Goal: Information Seeking & Learning: Understand process/instructions

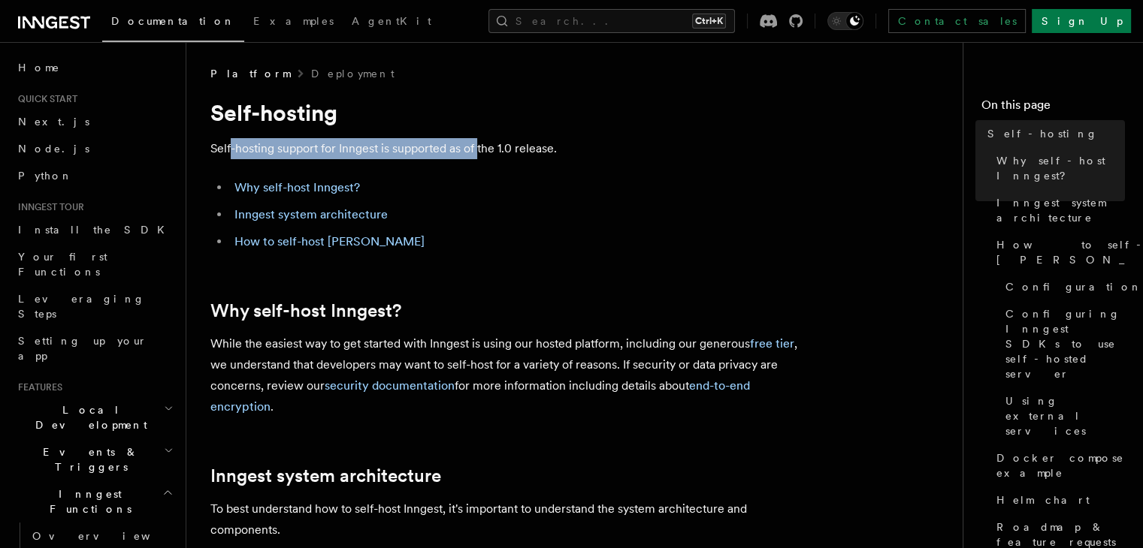
drag, startPoint x: 230, startPoint y: 151, endPoint x: 485, endPoint y: 148, distance: 255.4
click at [480, 148] on p "Self-hosting support for Inngest is supported as of the 1.0 release." at bounding box center [510, 148] width 601 height 21
click at [535, 148] on p "Self-hosting support for Inngest is supported as of the 1.0 release." at bounding box center [510, 148] width 601 height 21
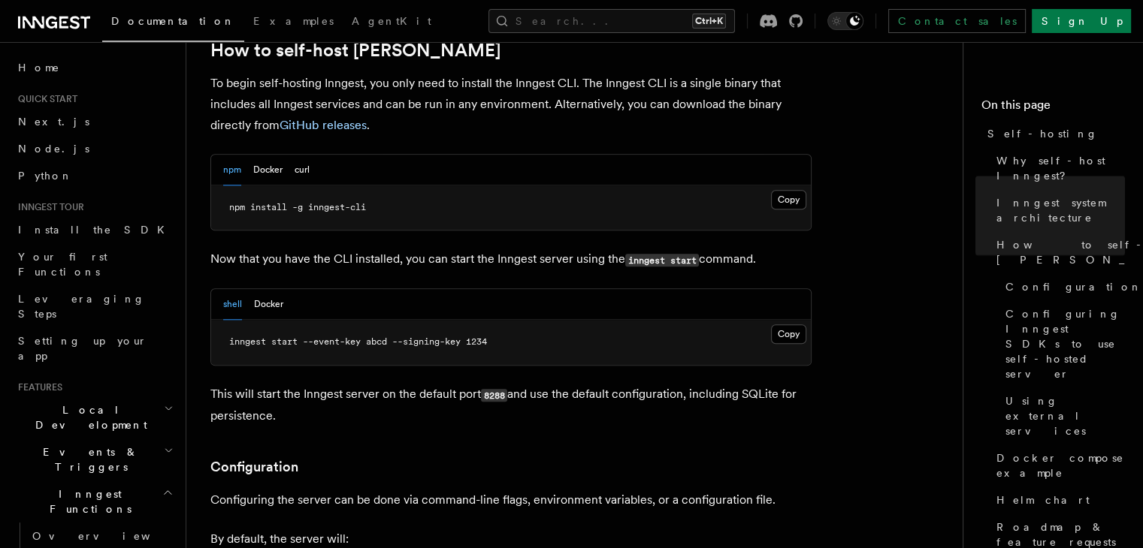
scroll to position [1578, 0]
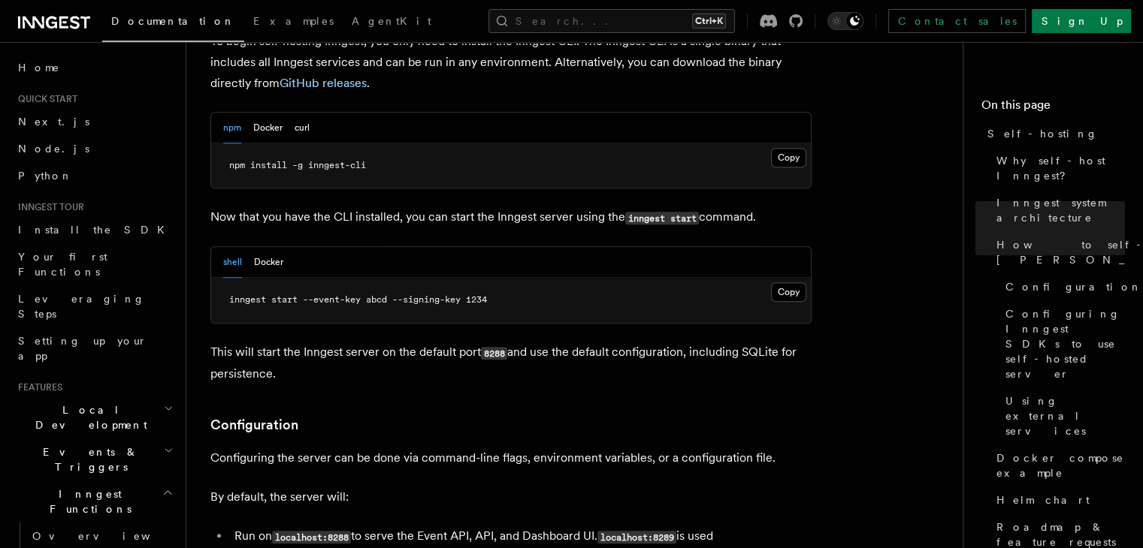
click at [259, 247] on button "Docker" at bounding box center [268, 262] width 29 height 31
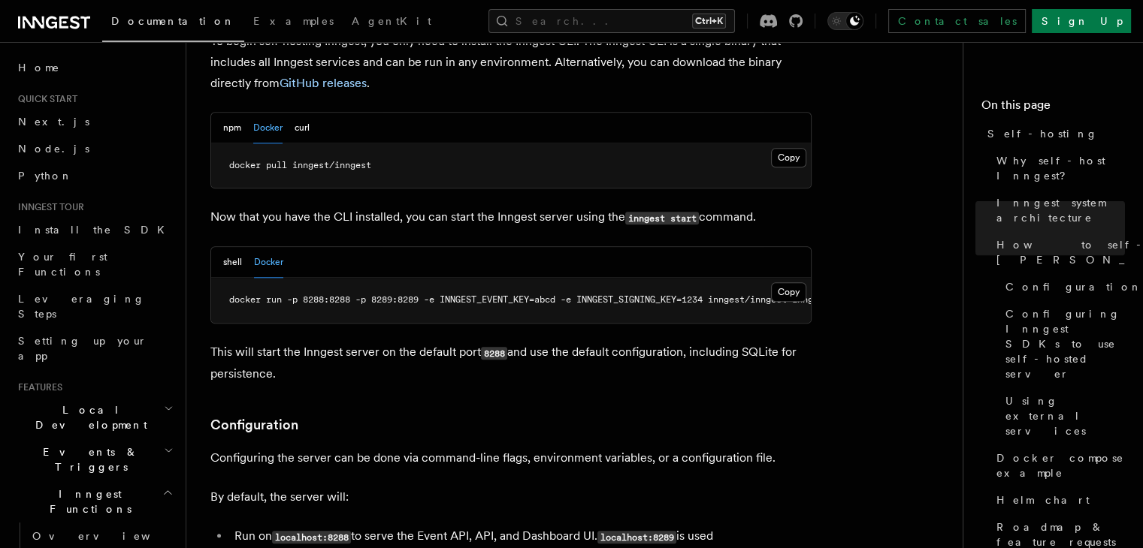
click at [246, 247] on div "shell Docker" at bounding box center [253, 262] width 60 height 31
click at [240, 247] on button "shell" at bounding box center [232, 262] width 19 height 31
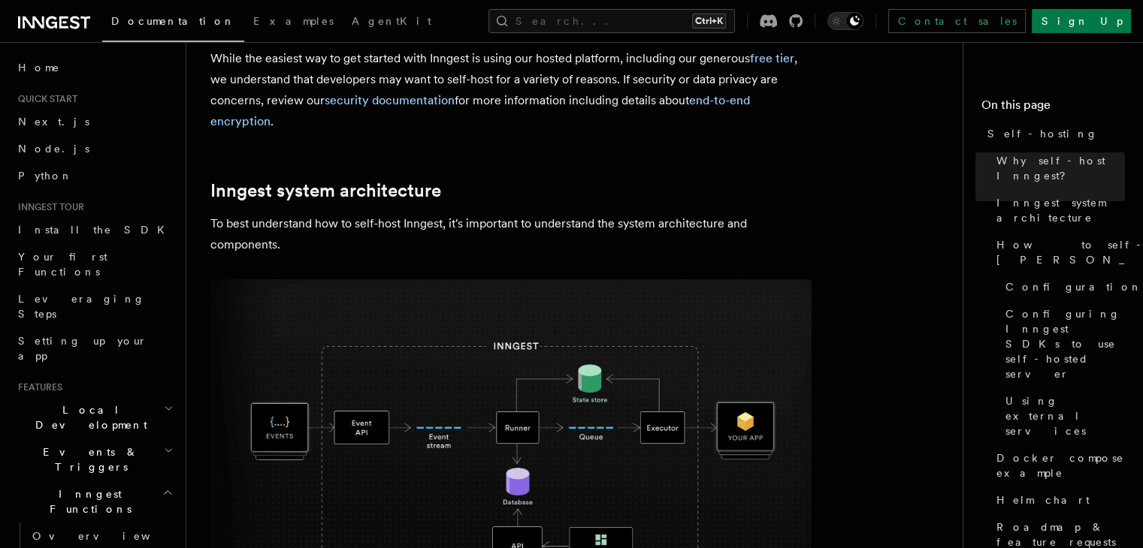
scroll to position [150, 0]
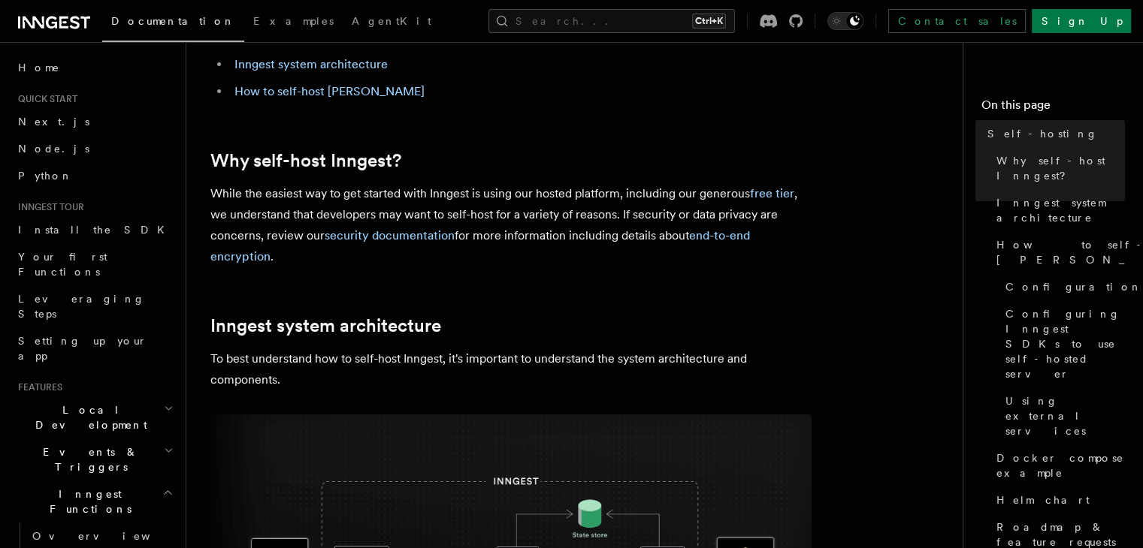
click at [48, 16] on icon at bounding box center [54, 23] width 72 height 18
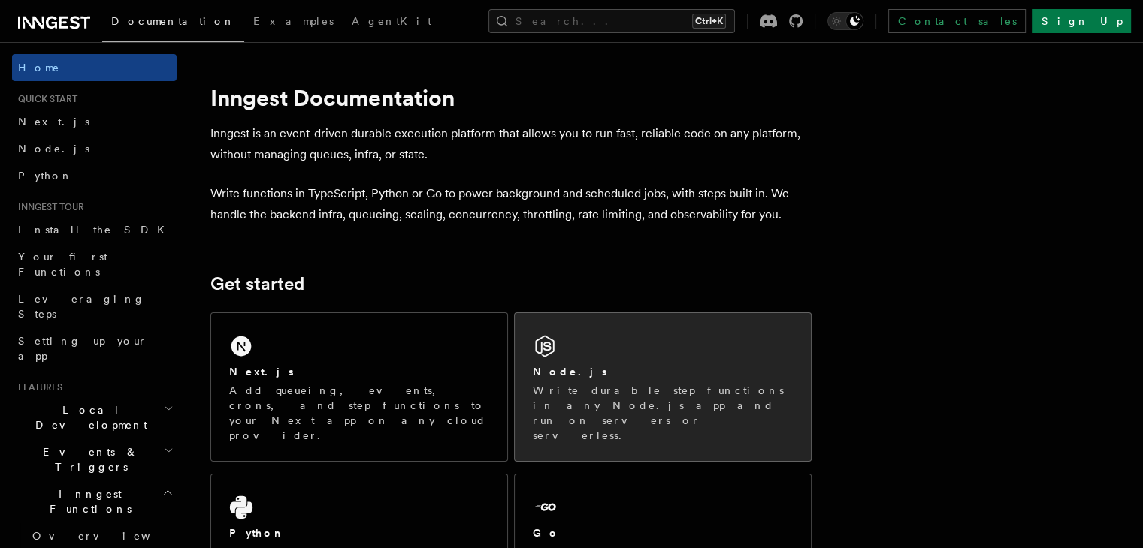
click at [680, 352] on div "Node.js Write durable step functions in any Node.js app and run on servers or s…" at bounding box center [663, 387] width 296 height 148
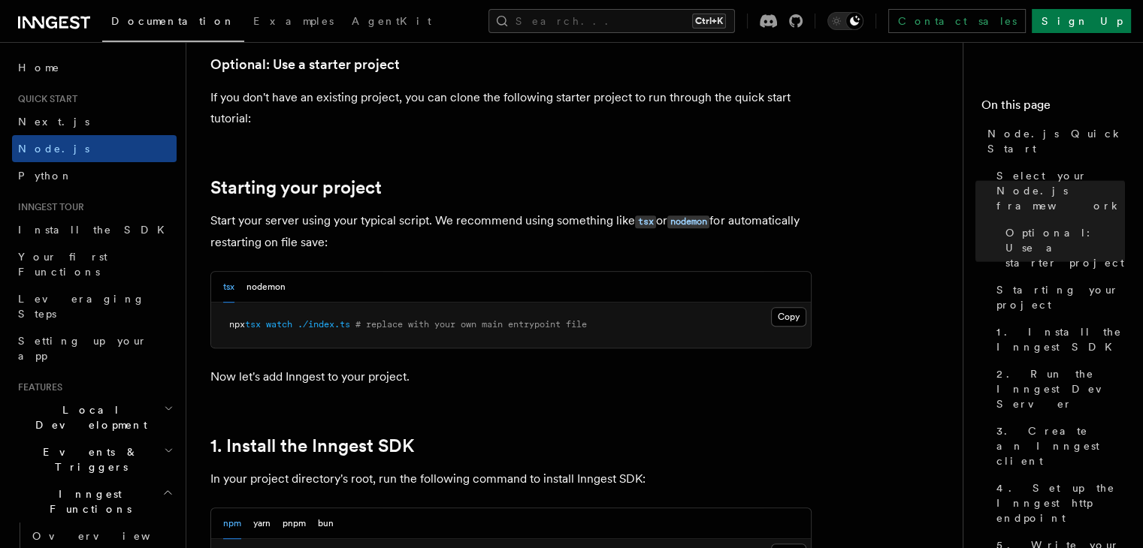
scroll to position [601, 0]
click at [276, 297] on button "nodemon" at bounding box center [265, 287] width 39 height 31
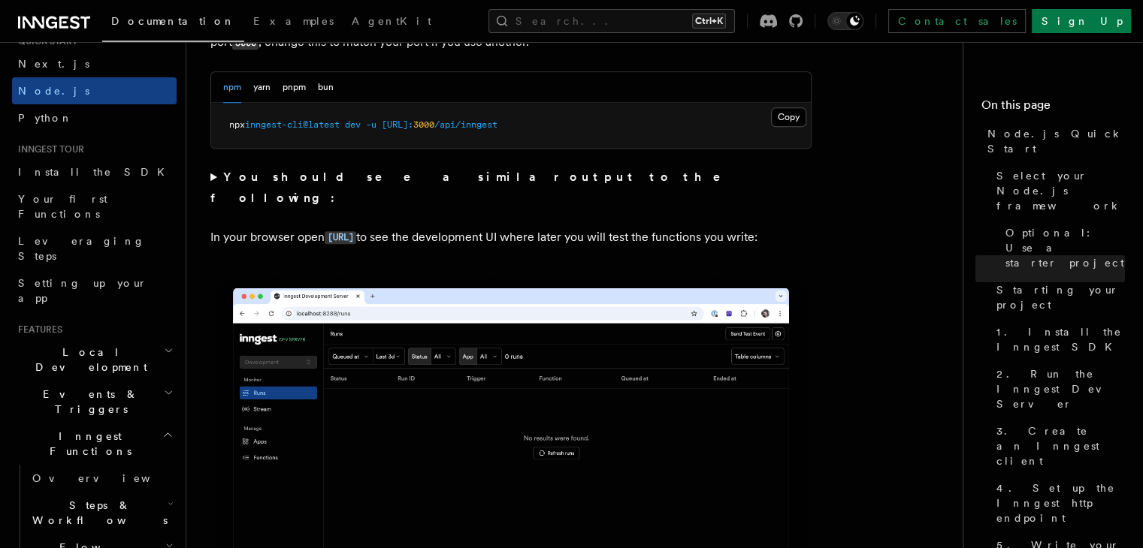
scroll to position [150, 0]
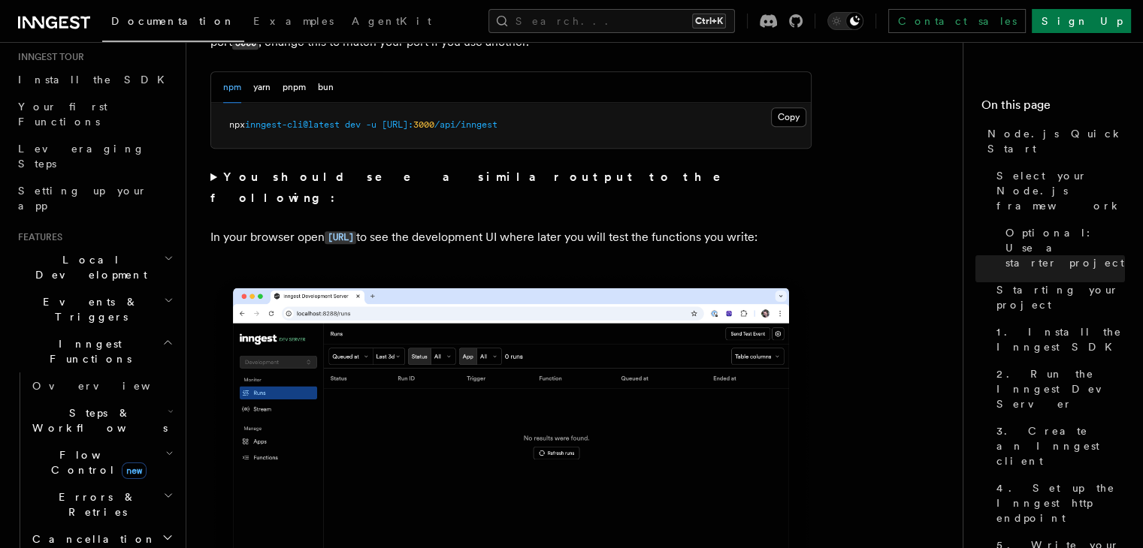
click at [137, 246] on h2 "Local Development" at bounding box center [94, 267] width 165 height 42
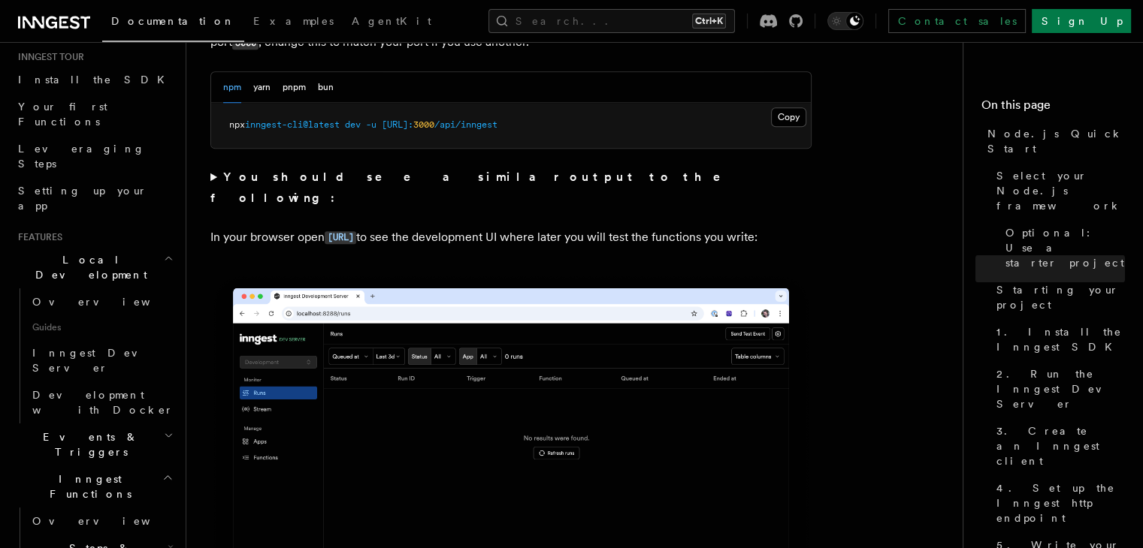
click at [137, 246] on h2 "Local Development" at bounding box center [94, 267] width 165 height 42
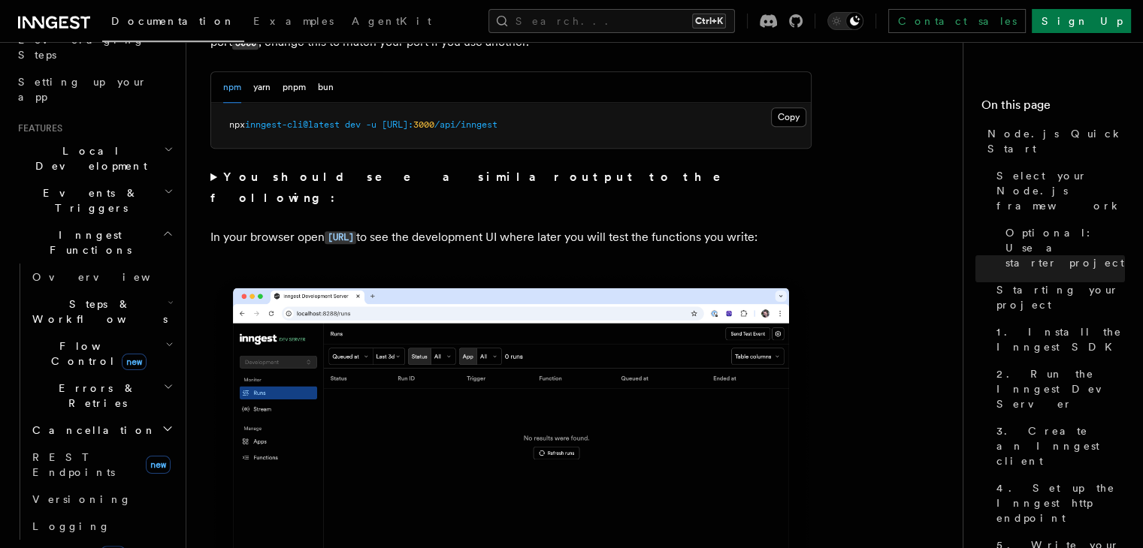
scroll to position [301, 0]
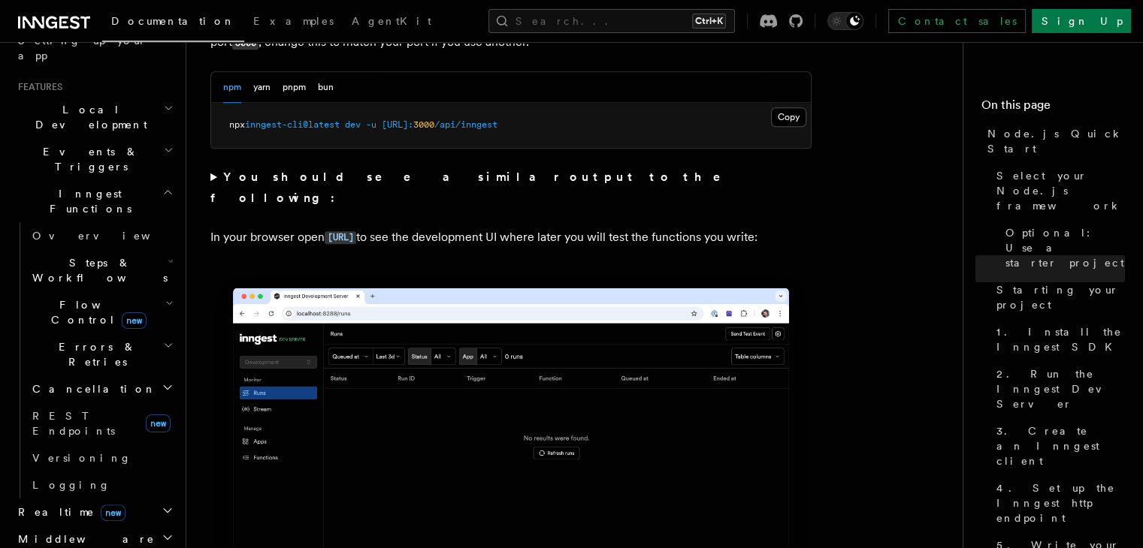
click at [117, 180] on h2 "Inngest Functions" at bounding box center [94, 201] width 165 height 42
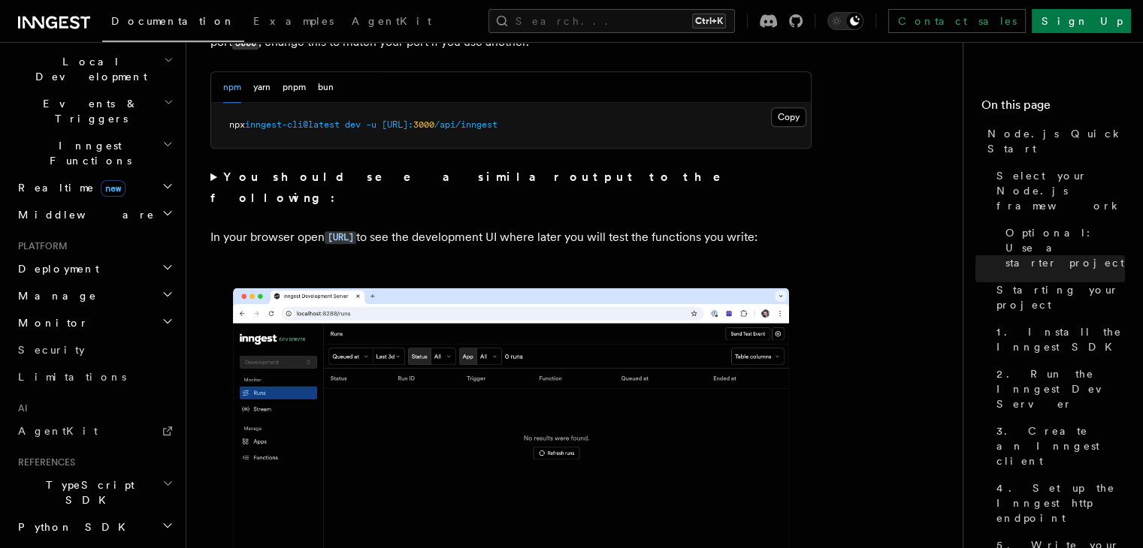
scroll to position [376, 0]
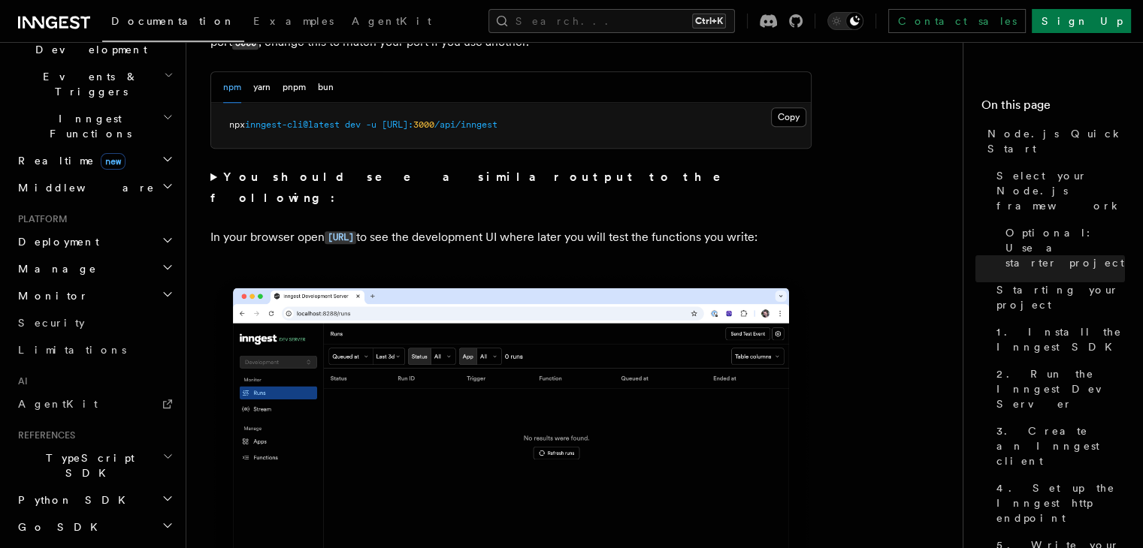
click at [101, 228] on h2 "Deployment" at bounding box center [94, 241] width 165 height 27
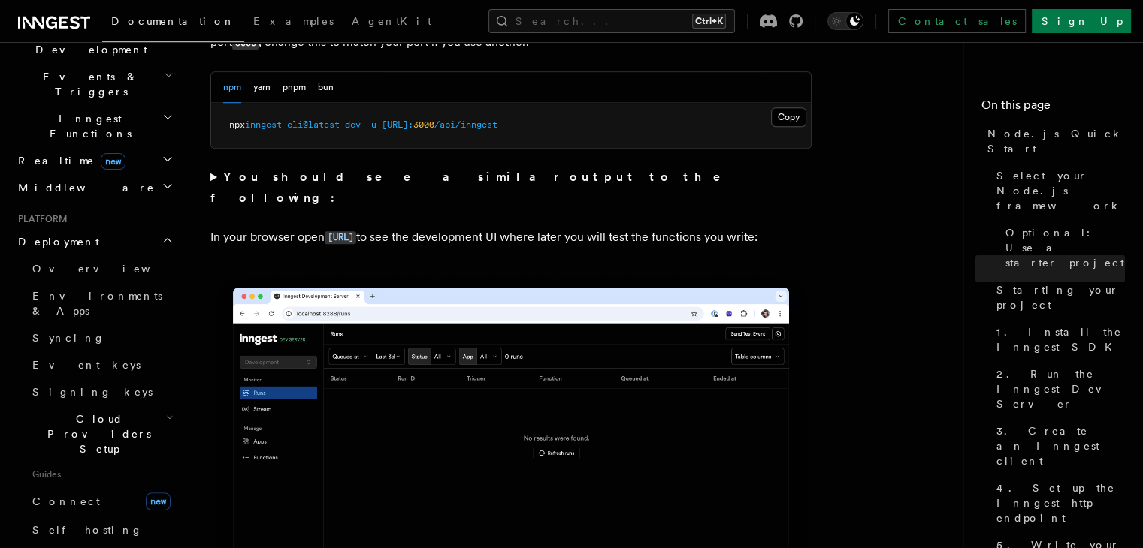
click at [112, 412] on span "Cloud Providers Setup" at bounding box center [96, 434] width 140 height 45
click at [96, 470] on span "Cloudflare Pages" at bounding box center [102, 483] width 110 height 27
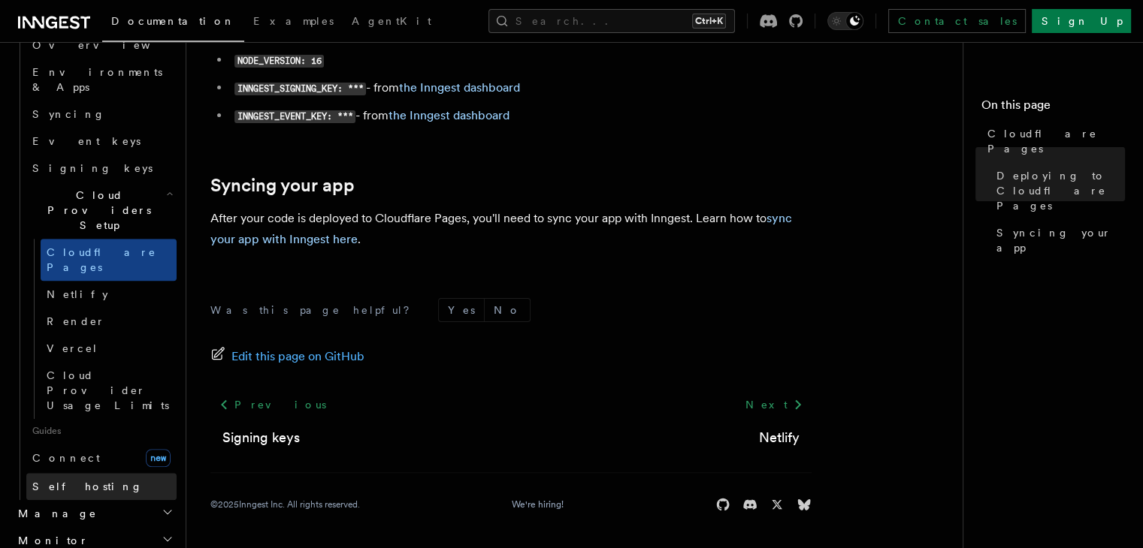
scroll to position [902, 0]
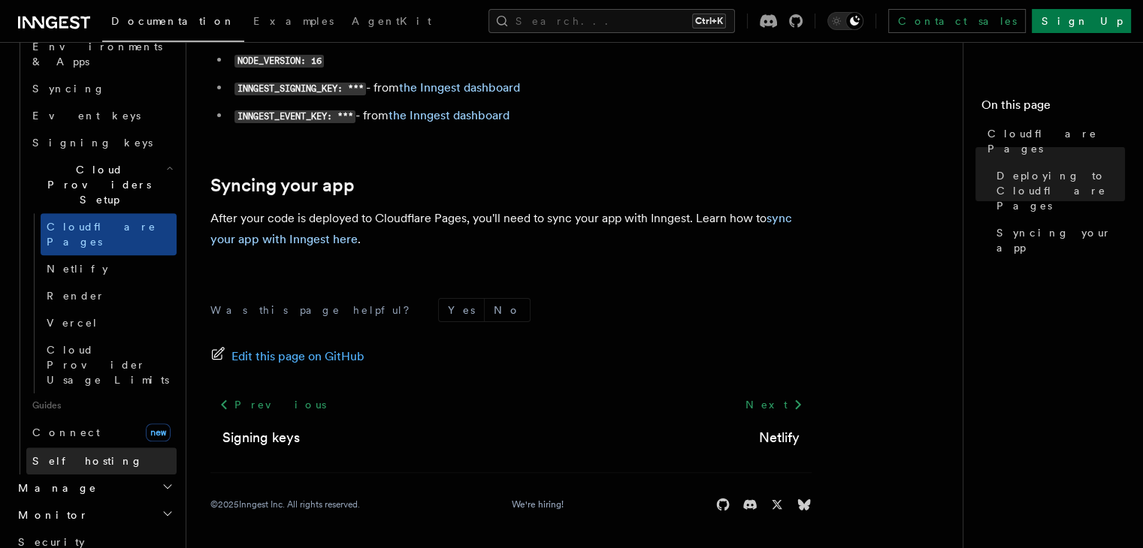
click at [125, 448] on link "Self hosting" at bounding box center [101, 461] width 150 height 27
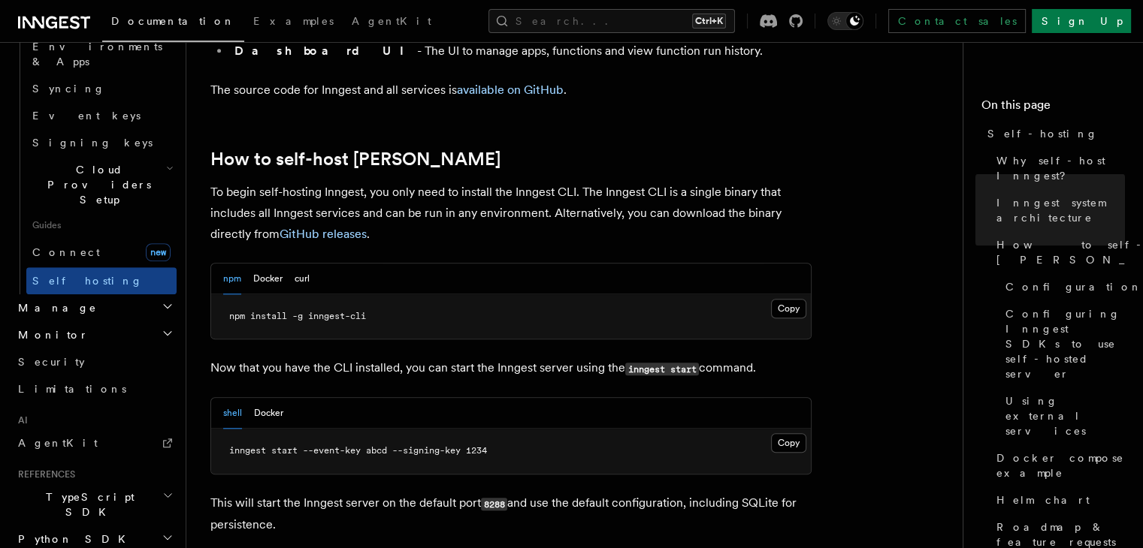
scroll to position [1427, 0]
click at [276, 263] on button "Docker" at bounding box center [267, 278] width 29 height 31
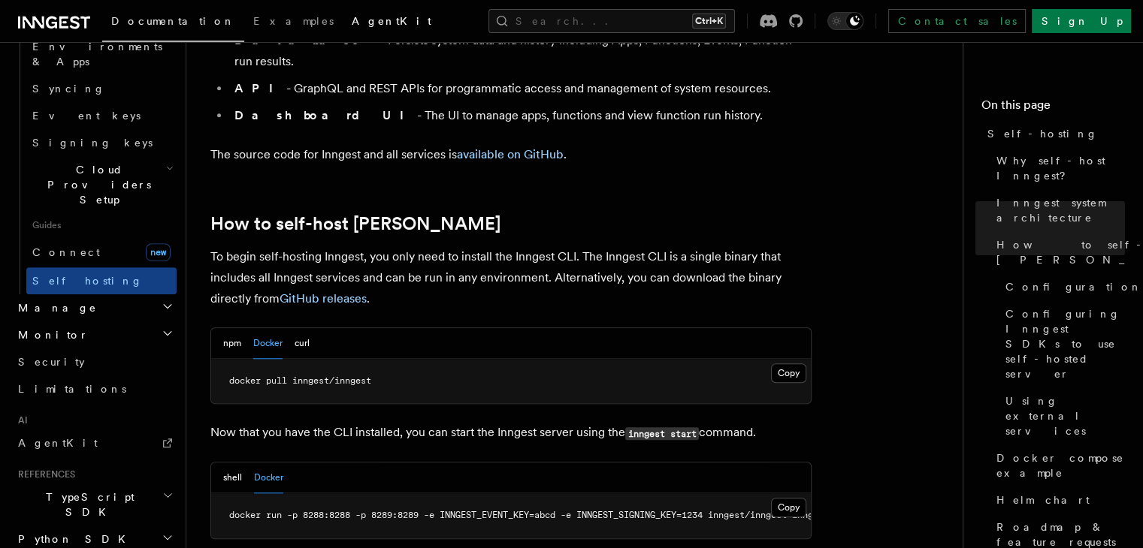
scroll to position [1352, 0]
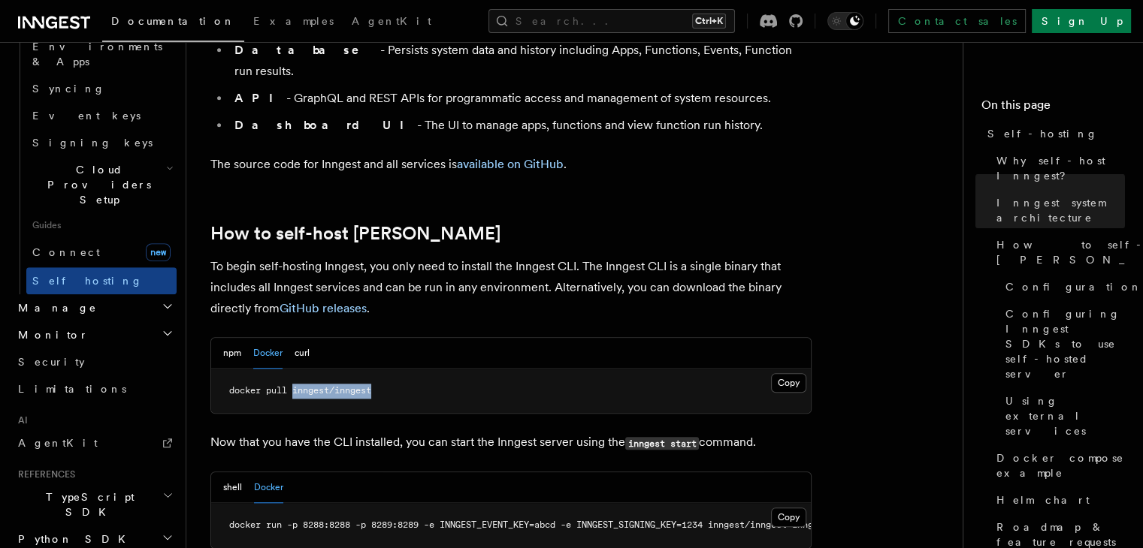
drag, startPoint x: 298, startPoint y: 349, endPoint x: 374, endPoint y: 349, distance: 75.9
click at [371, 385] on span "docker pull inngest/inngest" at bounding box center [300, 390] width 142 height 11
copy span "inngest/inngest"
click at [320, 301] on link "GitHub releases" at bounding box center [322, 308] width 87 height 14
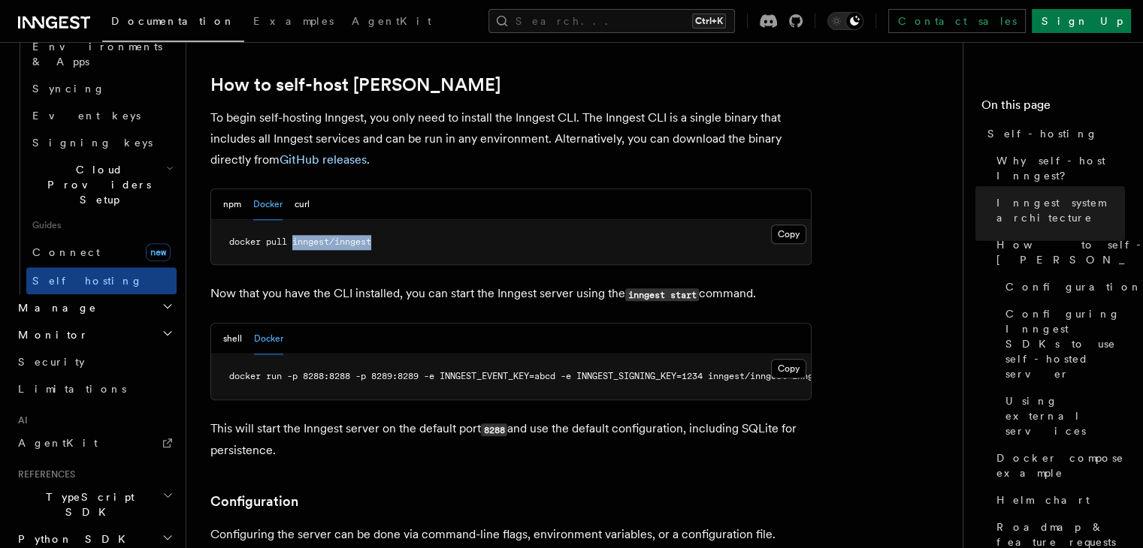
scroll to position [1503, 0]
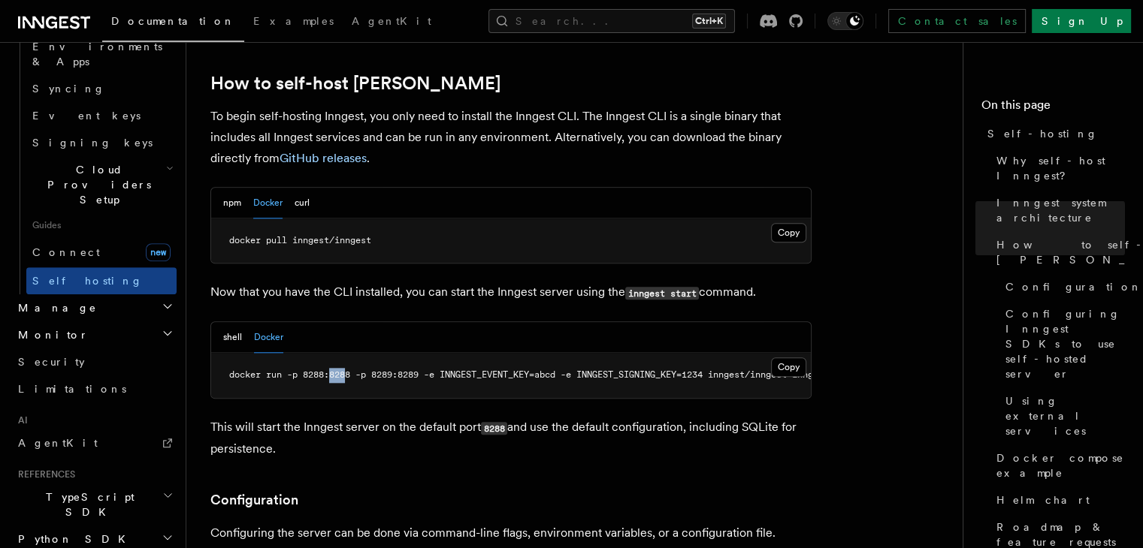
drag, startPoint x: 329, startPoint y: 368, endPoint x: 349, endPoint y: 366, distance: 19.7
click at [349, 366] on div "shell Docker Copy Copied docker run -p 8288:8288 -p 8289:8289 -e INNGEST_EVENT_…" at bounding box center [510, 360] width 601 height 77
click at [356, 417] on p "This will start the Inngest server on the default port 8288 and use the default…" at bounding box center [510, 438] width 601 height 43
click at [439, 367] on div "shell Docker Copy Copied docker run -p 8288:8288 -p 8289:8289 -e INNGEST_EVENT_…" at bounding box center [510, 360] width 601 height 77
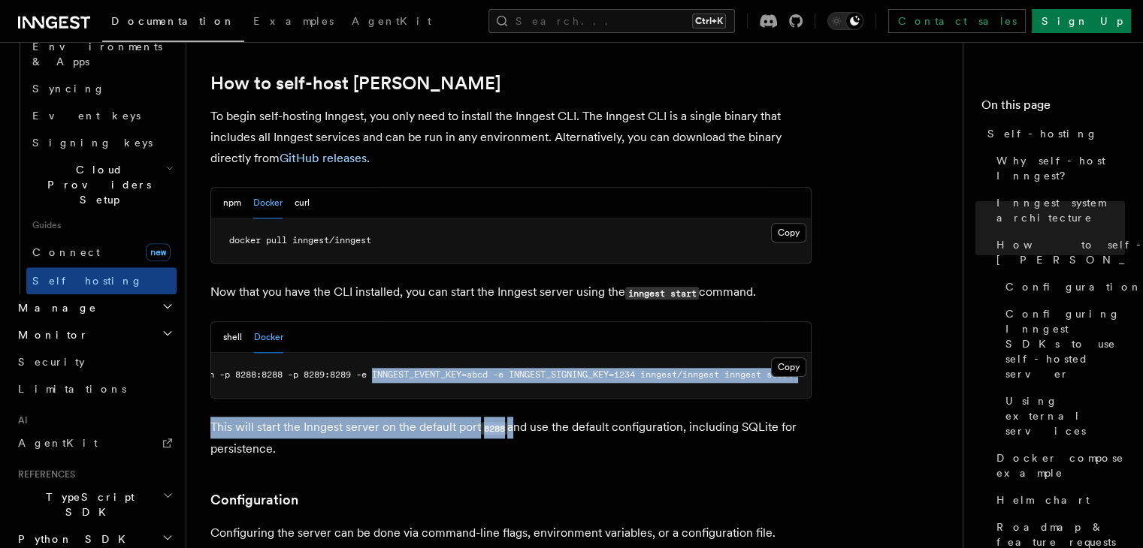
drag, startPoint x: 448, startPoint y: 367, endPoint x: 513, endPoint y: 373, distance: 65.6
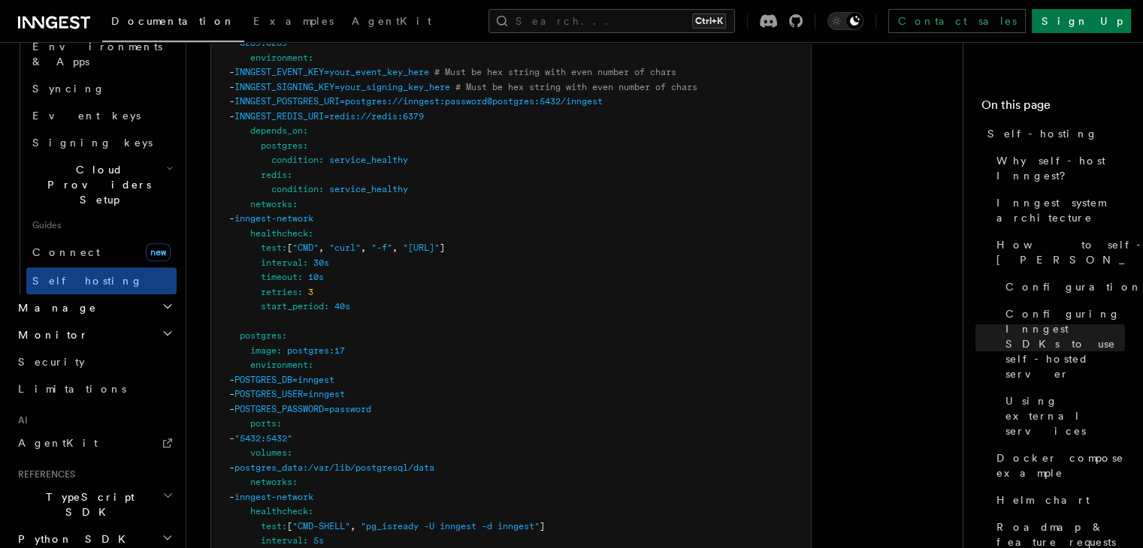
scroll to position [4057, 0]
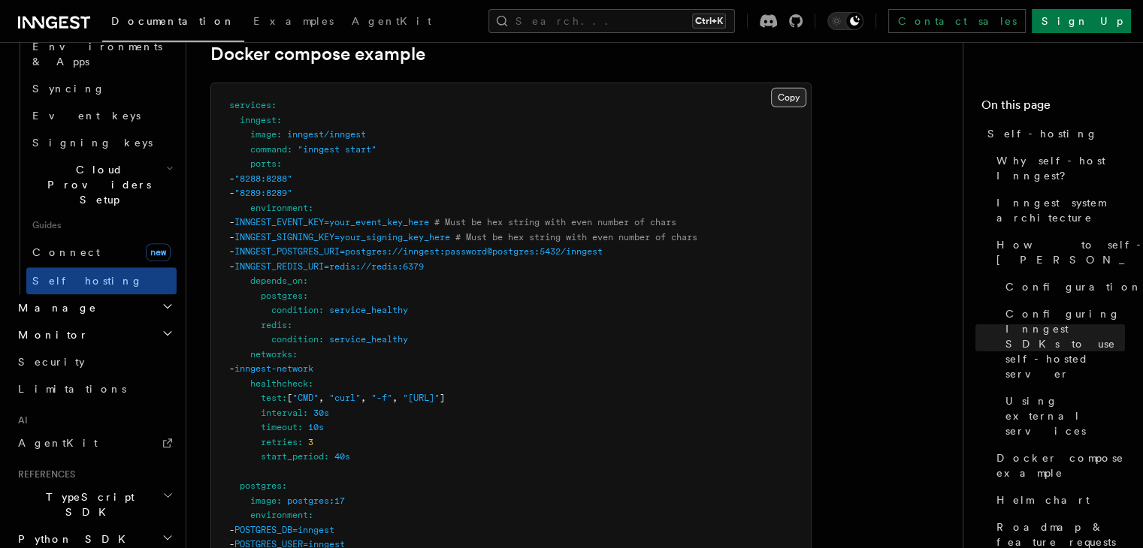
click at [802, 88] on button "Copy Copied" at bounding box center [788, 98] width 35 height 20
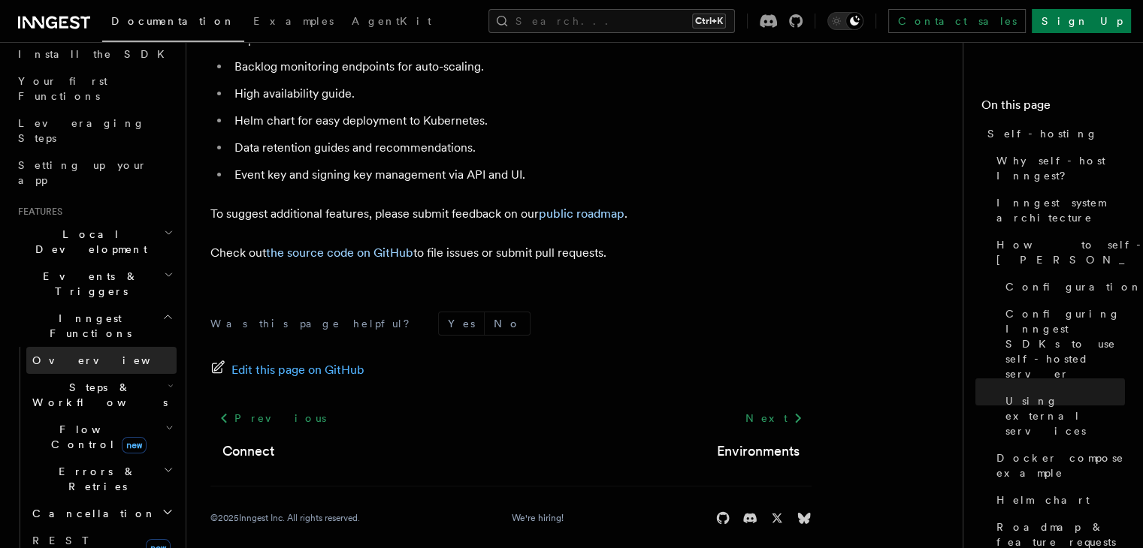
scroll to position [0, 0]
